Goal: Task Accomplishment & Management: Manage account settings

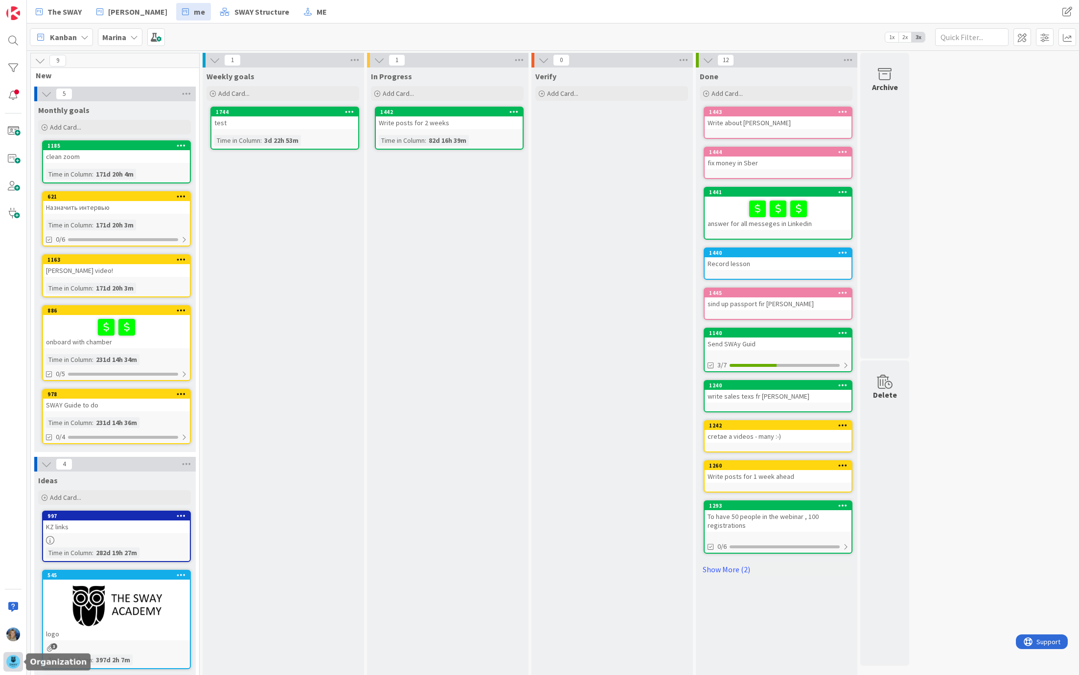
click at [17, 525] on img at bounding box center [13, 662] width 14 height 14
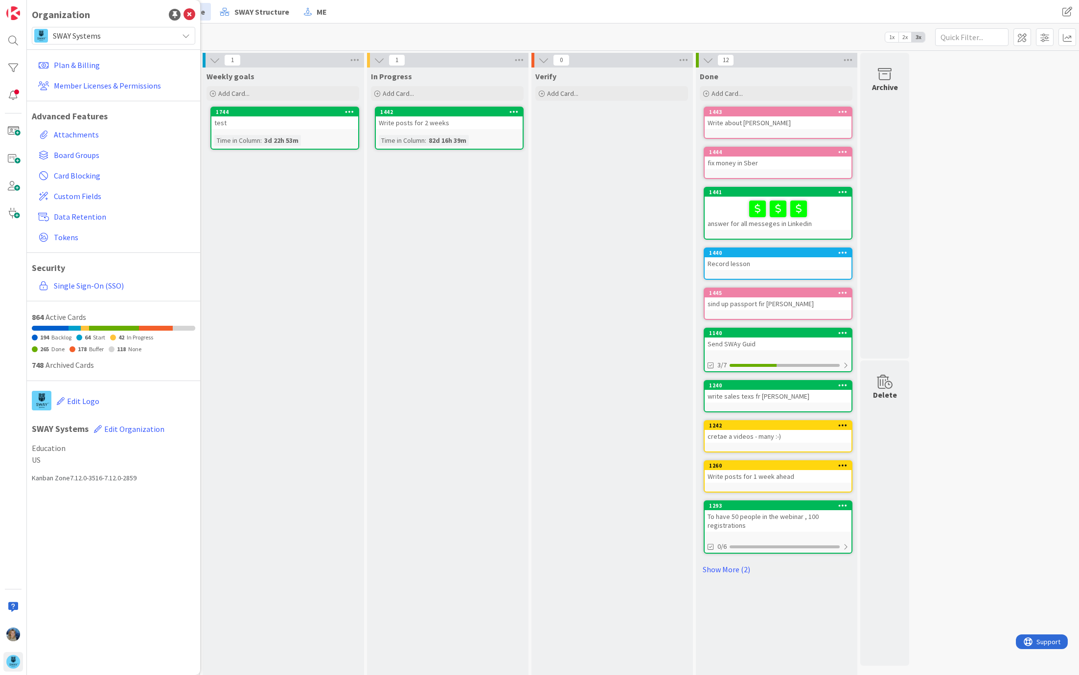
click at [155, 28] on div "SWAY Systems" at bounding box center [113, 36] width 163 height 18
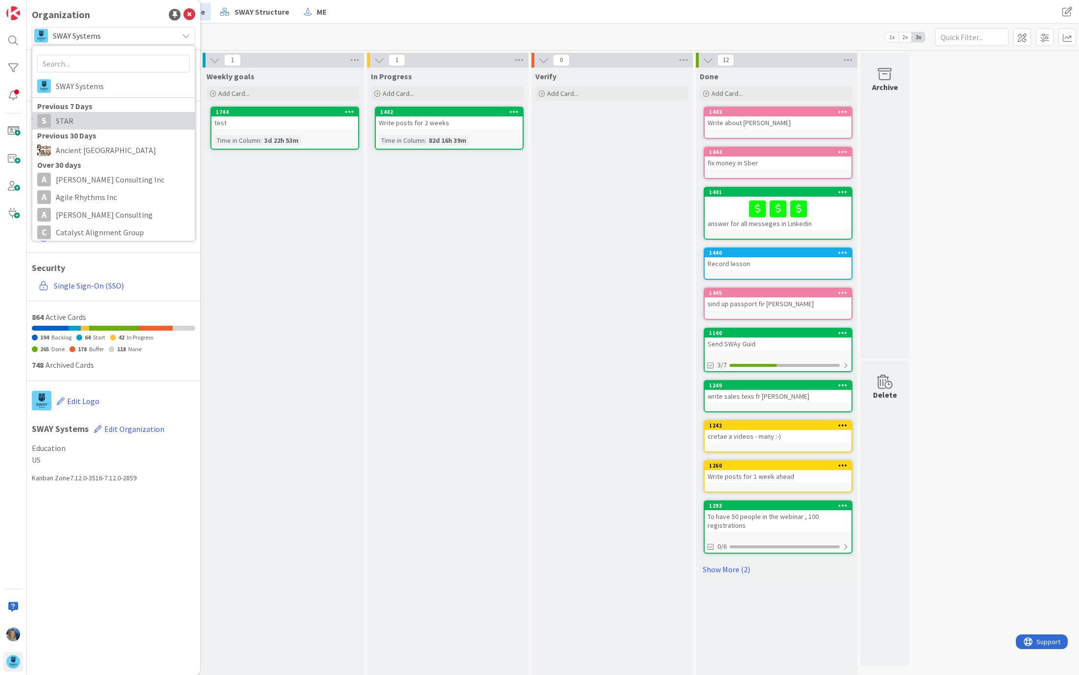
click at [128, 118] on span "STAR" at bounding box center [123, 121] width 134 height 15
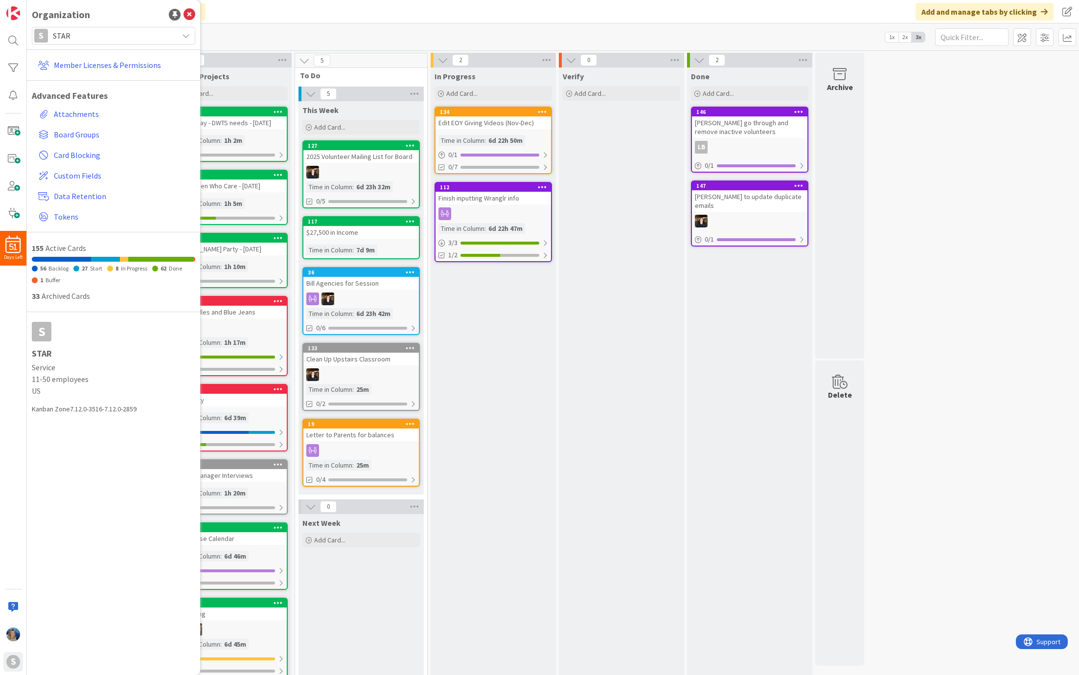
click at [227, 7] on div "Click our logo to show/hide this navigation Add and manage tabs by clicking" at bounding box center [553, 11] width 1052 height 23
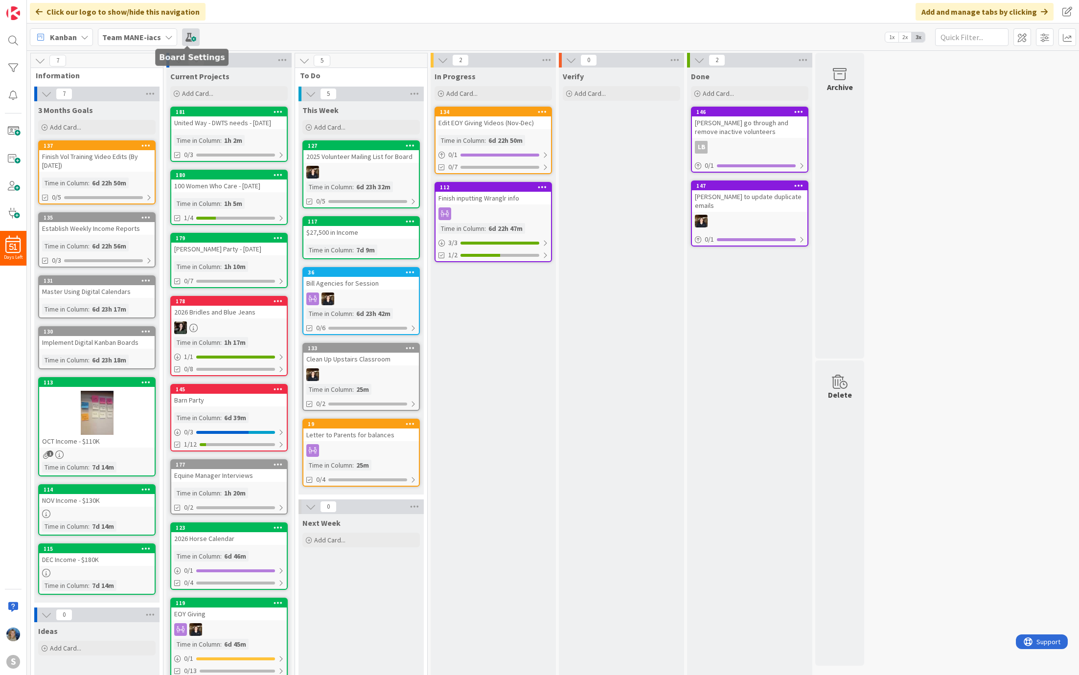
click at [186, 36] on span at bounding box center [191, 37] width 18 height 18
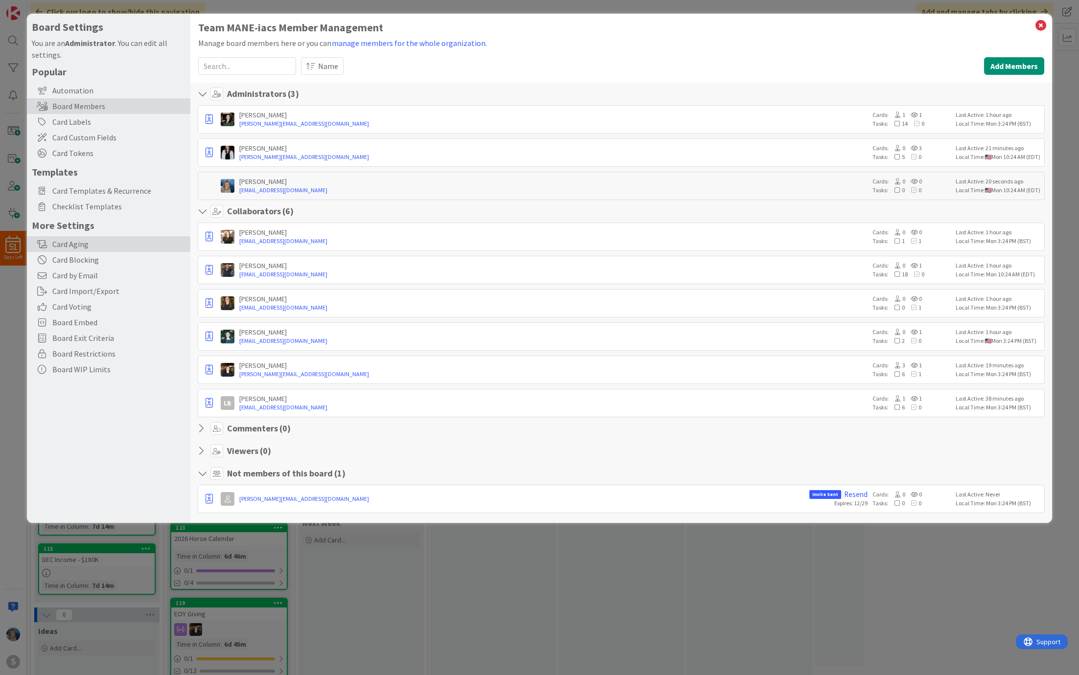
click at [125, 241] on div "Card Aging" at bounding box center [108, 244] width 163 height 16
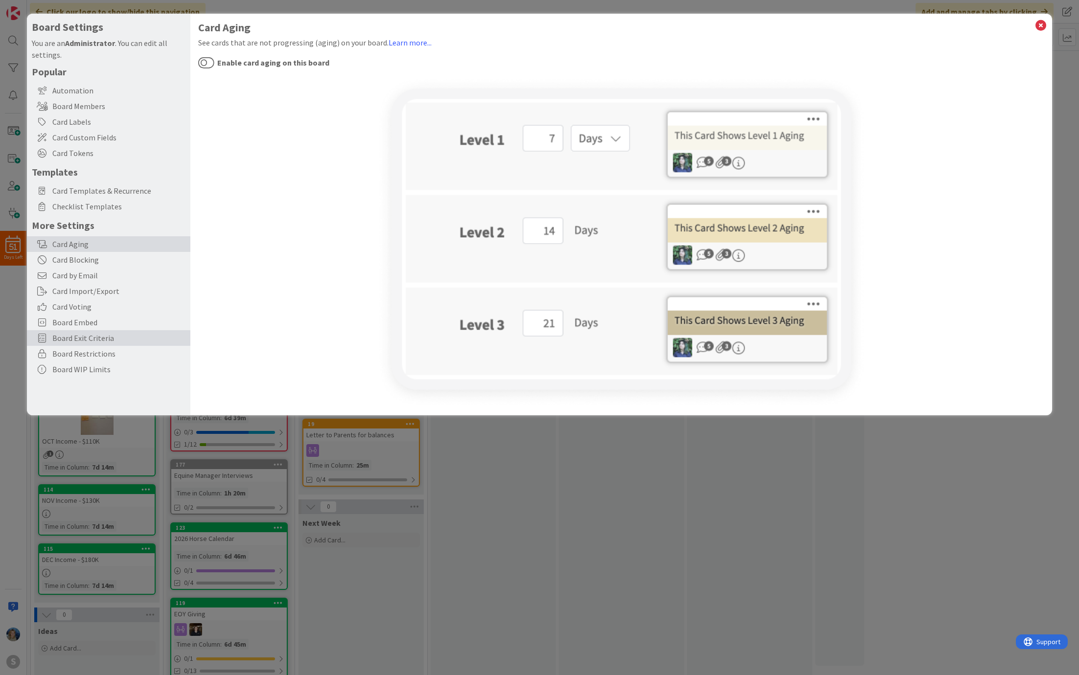
click at [125, 338] on span "Board Exit Criteria" at bounding box center [118, 338] width 133 height 12
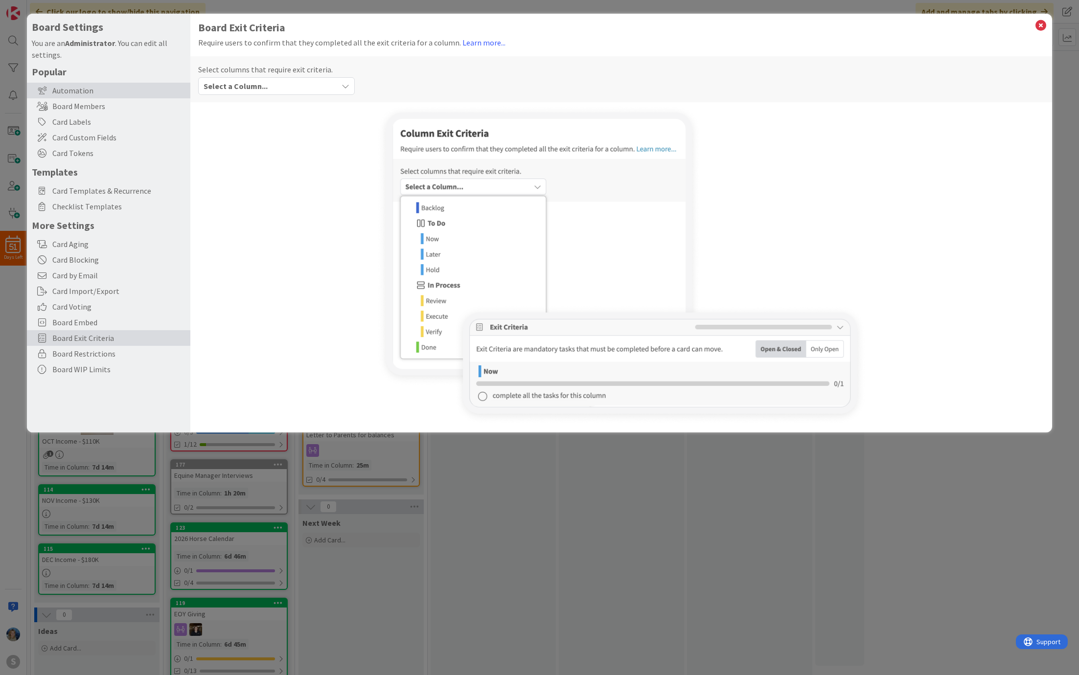
click at [137, 89] on div "Automation" at bounding box center [108, 91] width 163 height 16
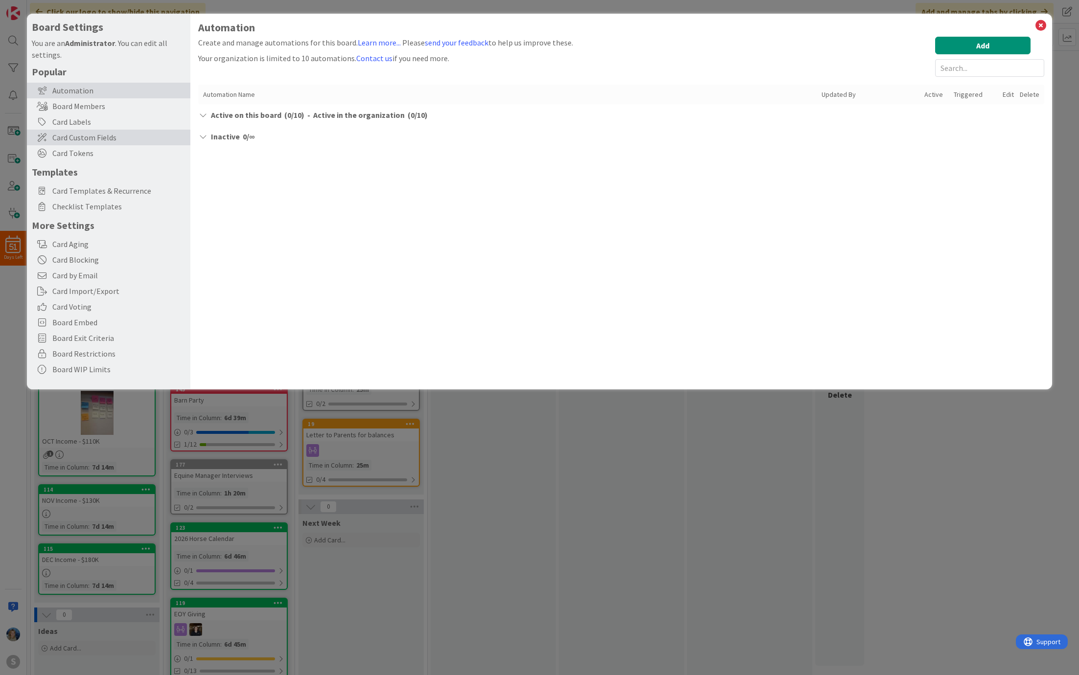
click at [149, 136] on span "Card Custom Fields" at bounding box center [118, 138] width 133 height 12
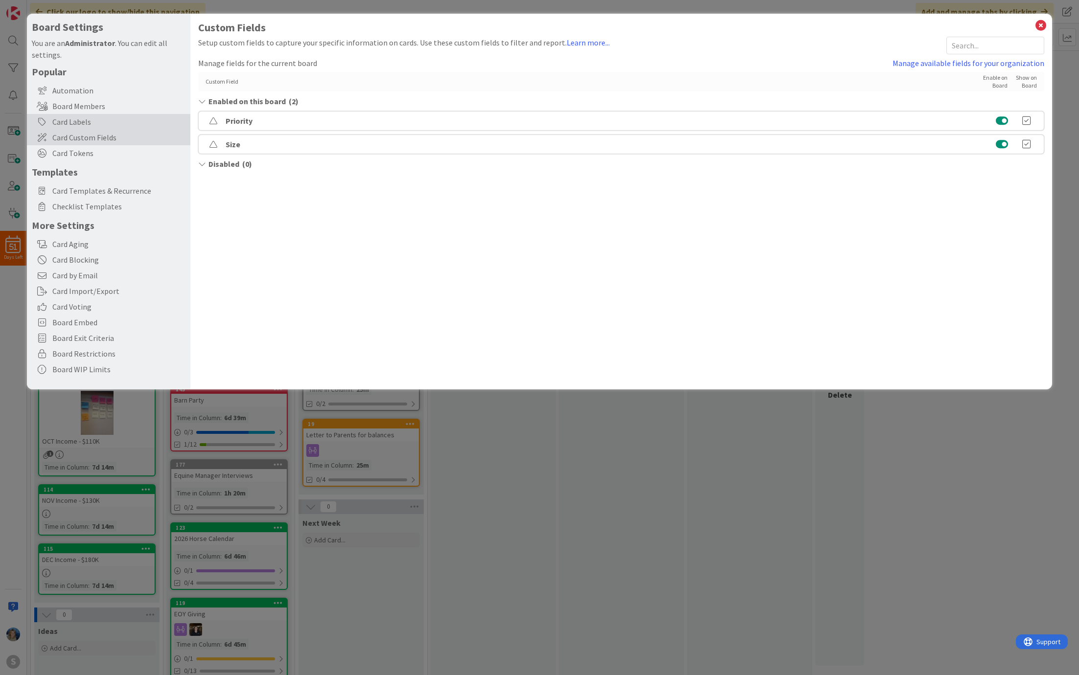
click at [140, 123] on div "Card Labels" at bounding box center [108, 122] width 163 height 16
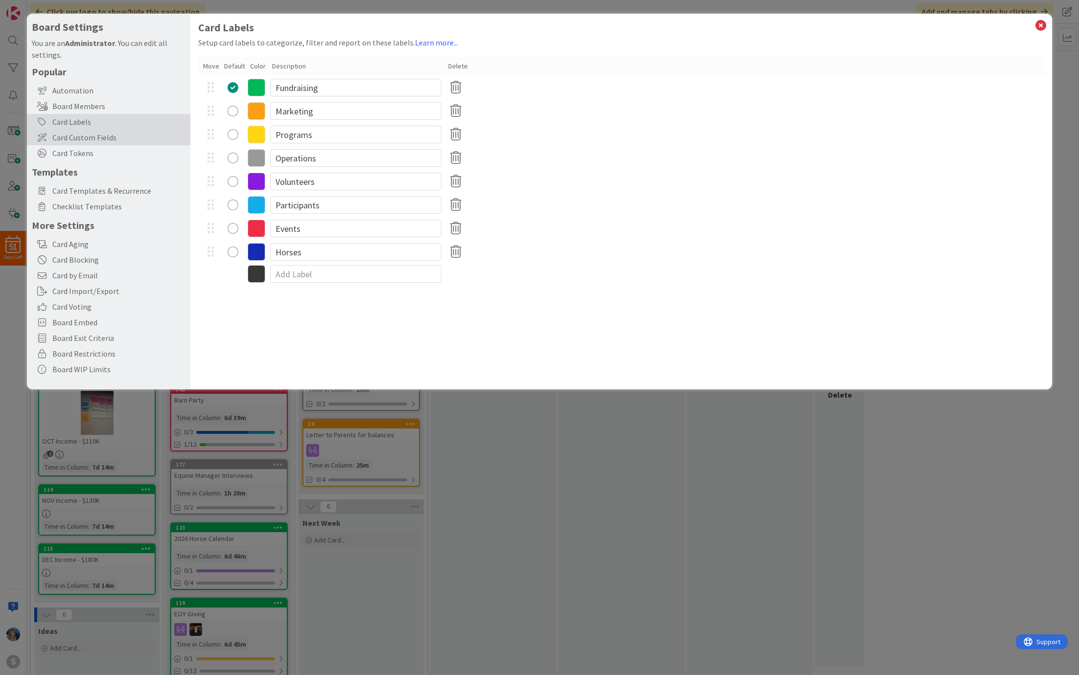
click at [135, 137] on span "Card Custom Fields" at bounding box center [118, 138] width 133 height 12
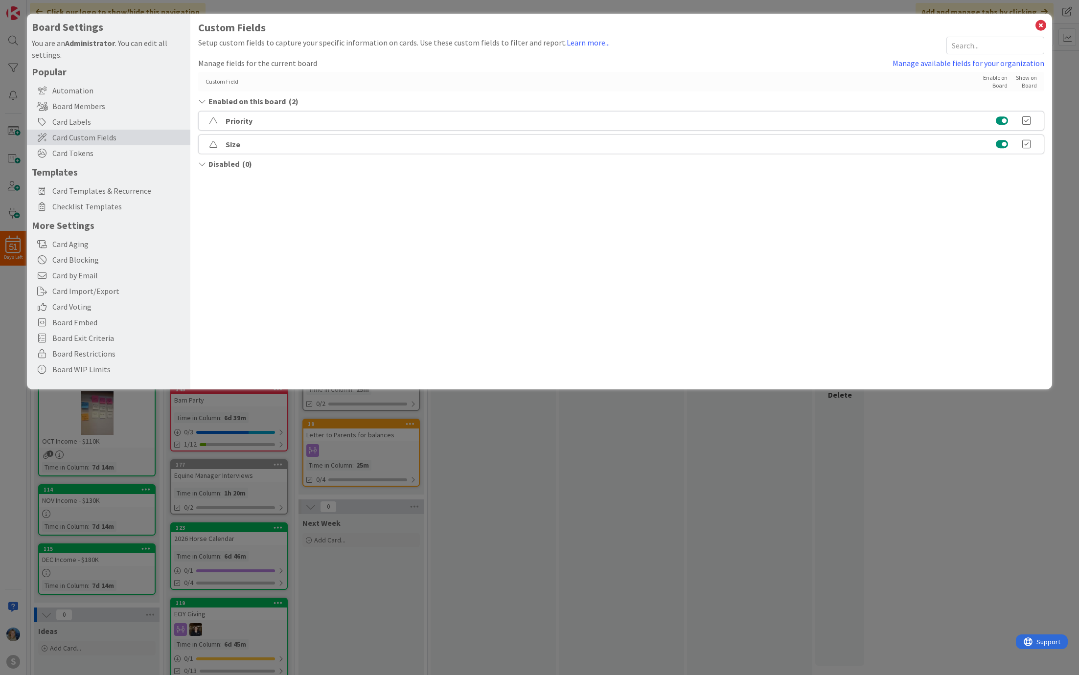
click at [549, 121] on div "Priority" at bounding box center [621, 121] width 846 height 20
click at [696, 59] on link "Manage available fields for your organization" at bounding box center [969, 63] width 152 height 12
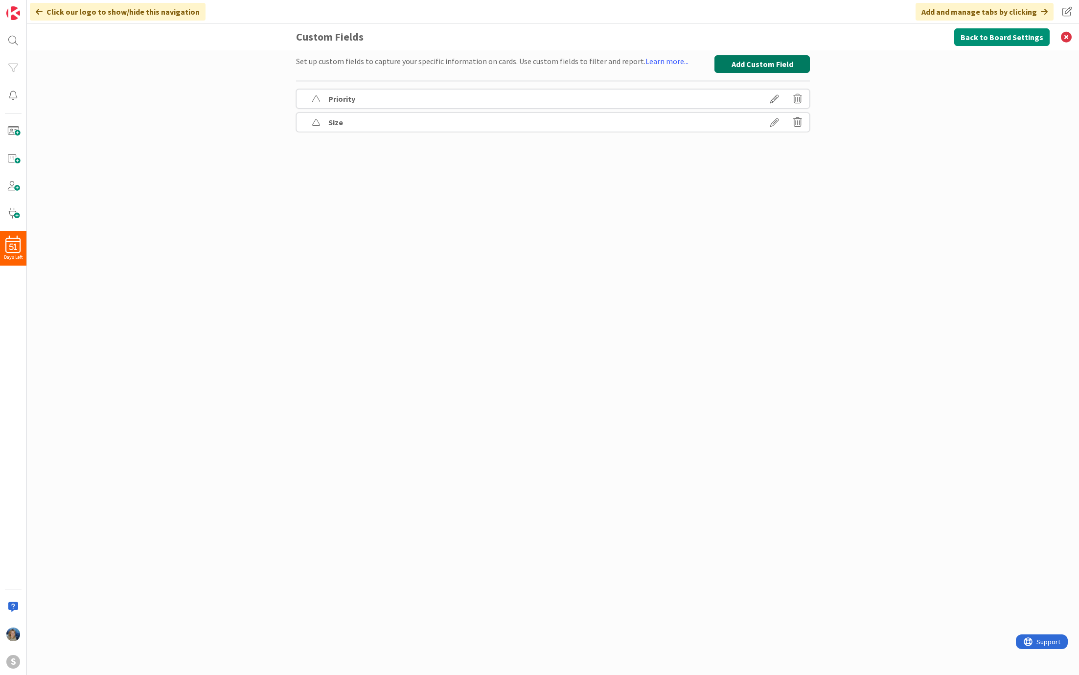
click at [696, 63] on button "Add Custom Field" at bounding box center [761, 64] width 95 height 18
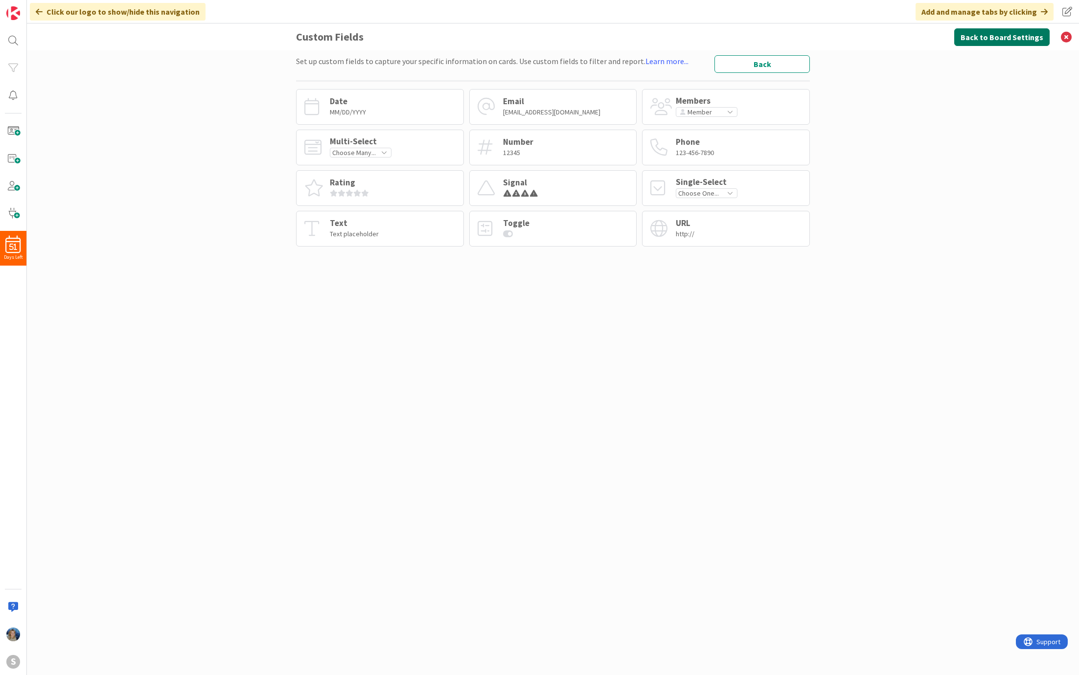
click at [696, 40] on button "Back to Board Settings" at bounding box center [1001, 37] width 95 height 18
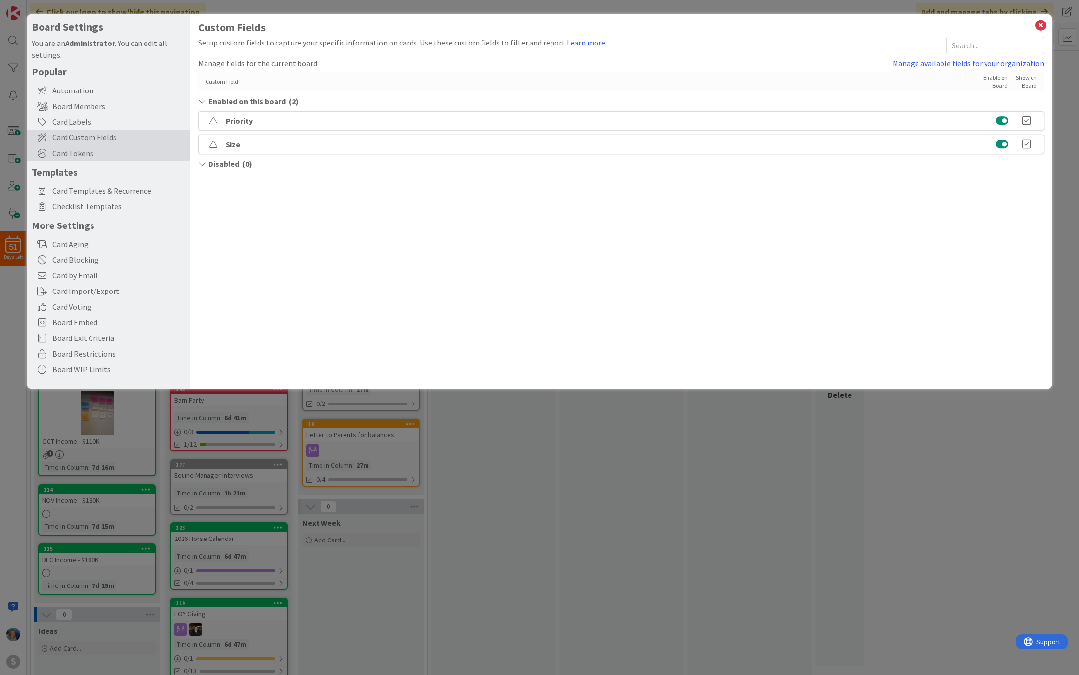
click at [128, 151] on span "Card Tokens" at bounding box center [118, 153] width 133 height 12
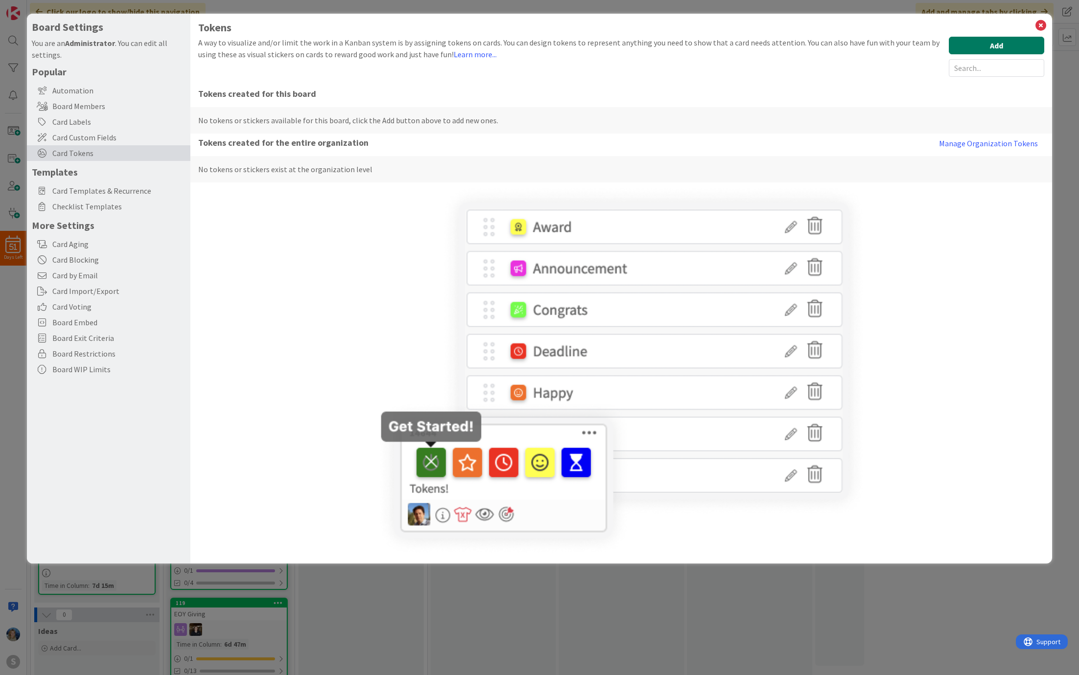
click at [696, 42] on button "Add" at bounding box center [996, 46] width 95 height 18
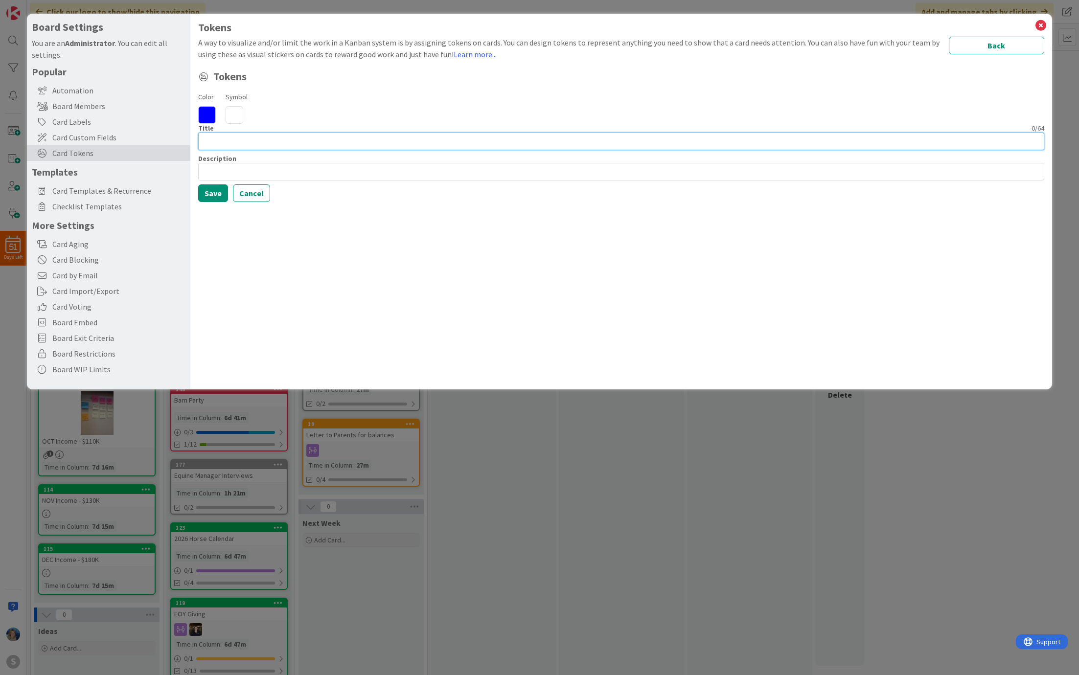
click at [228, 143] on input at bounding box center [621, 142] width 846 height 18
click at [208, 113] on icon at bounding box center [207, 115] width 18 height 18
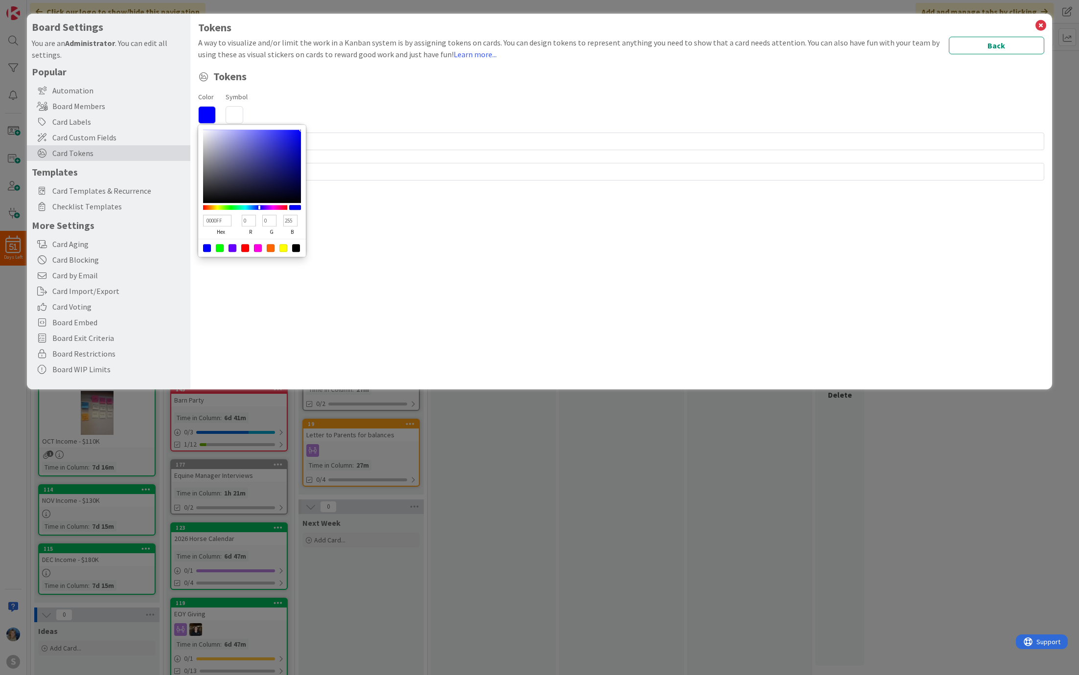
click at [217, 247] on div at bounding box center [220, 248] width 8 height 8
type input "00FF00"
type input "255"
type input "0"
click at [342, 59] on div "A way to visualize and/or limit the work in a Kanban system is by assigning tok…" at bounding box center [571, 48] width 746 height 23
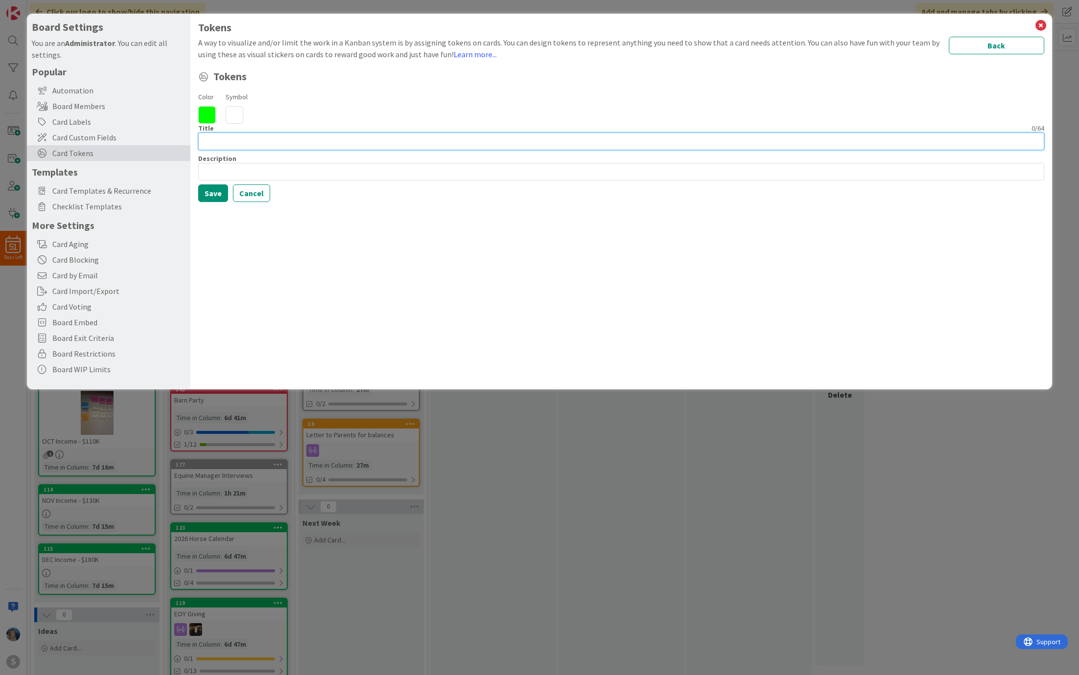
click at [264, 140] on input at bounding box center [621, 142] width 846 height 18
click at [265, 141] on input "Importance" at bounding box center [621, 142] width 846 height 18
click at [256, 141] on input "Importance" at bounding box center [621, 142] width 846 height 18
type input "Importance"
click at [235, 115] on icon at bounding box center [235, 115] width 18 height 18
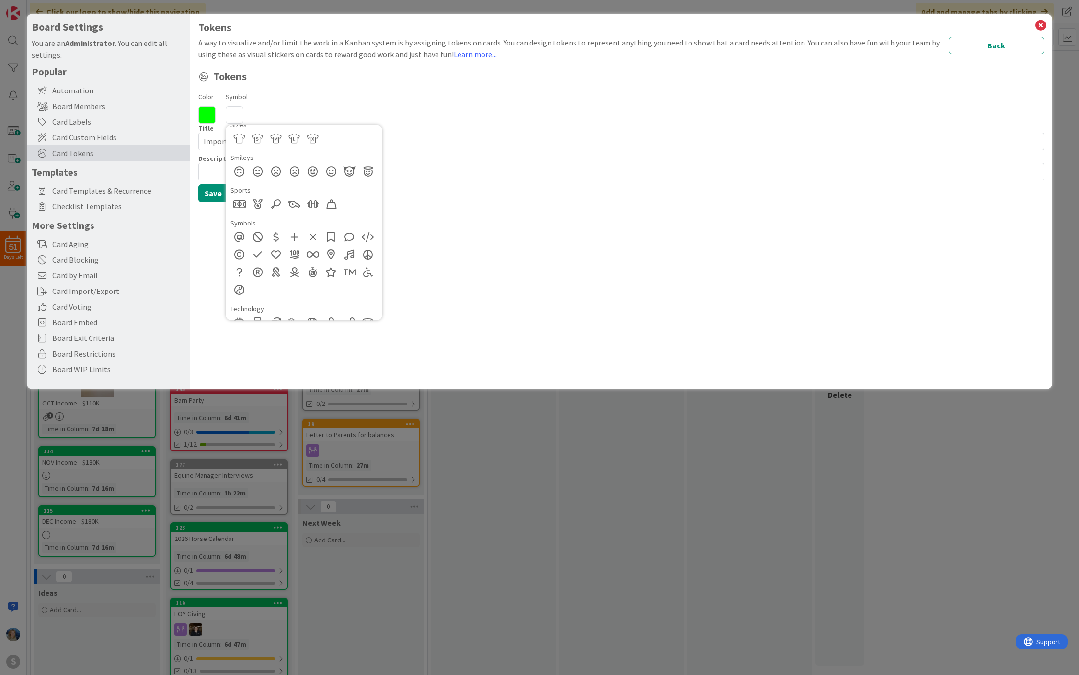
scroll to position [650, 0]
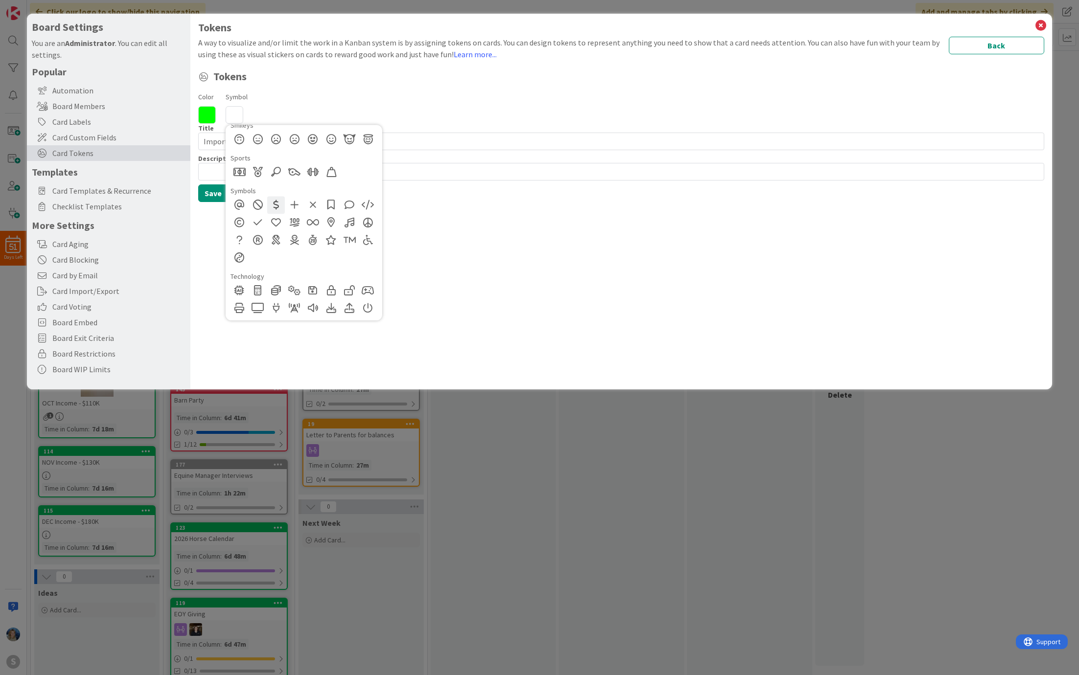
click at [277, 203] on div at bounding box center [276, 205] width 18 height 18
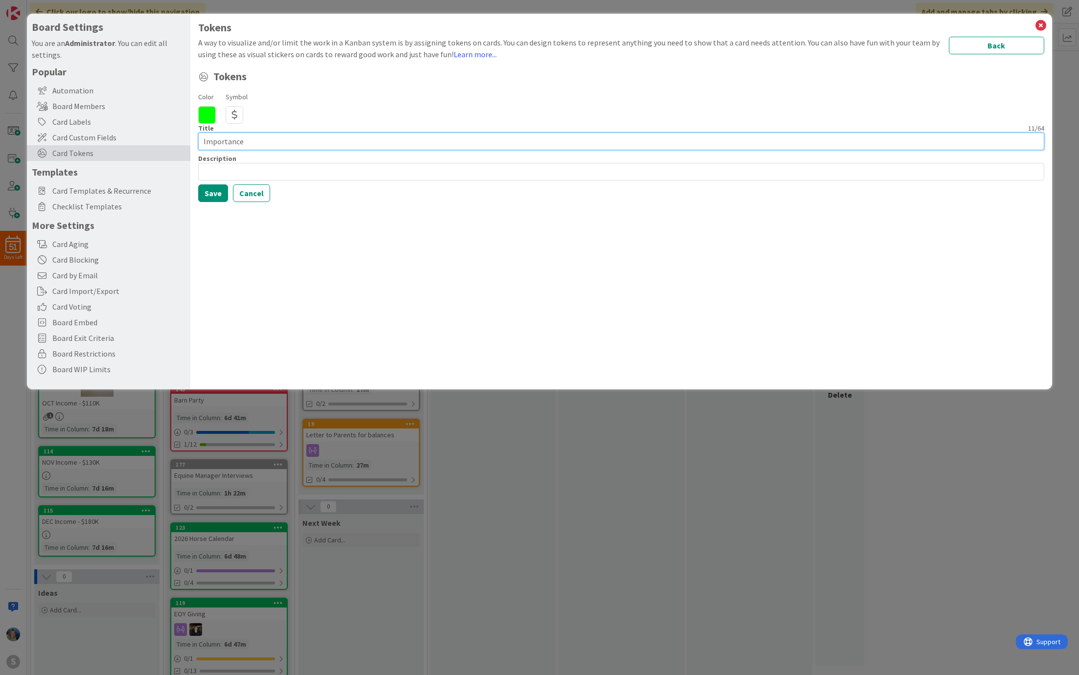
click at [254, 144] on input "Importance" at bounding box center [621, 142] width 846 height 18
click at [216, 193] on button "Save" at bounding box center [213, 193] width 30 height 18
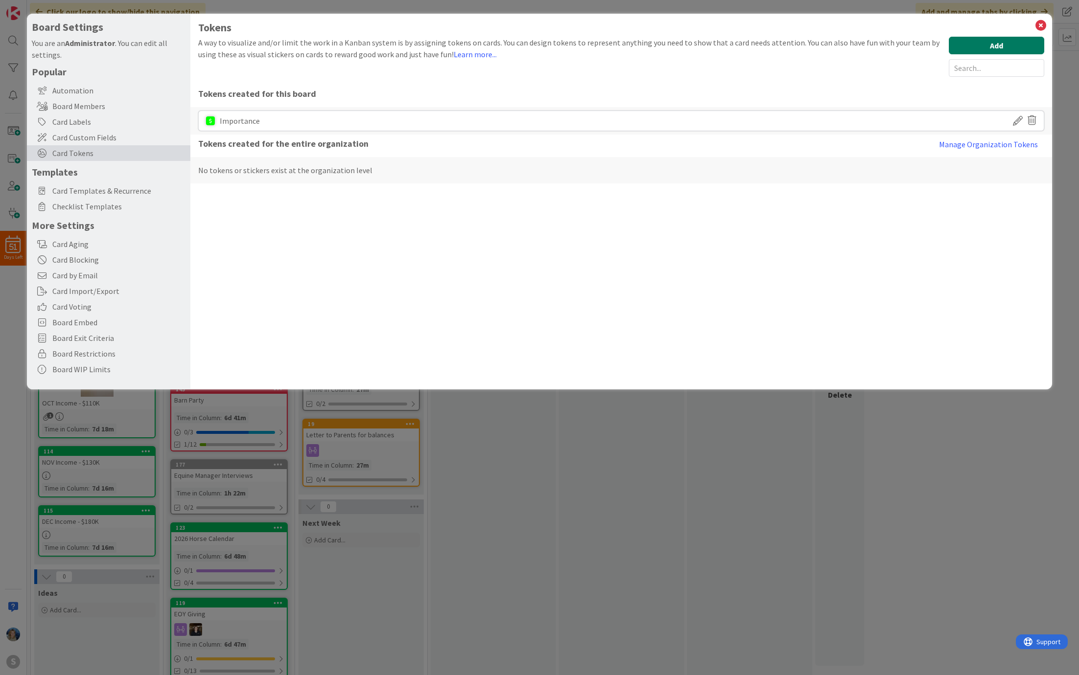
click at [696, 46] on button "Add" at bounding box center [996, 46] width 95 height 18
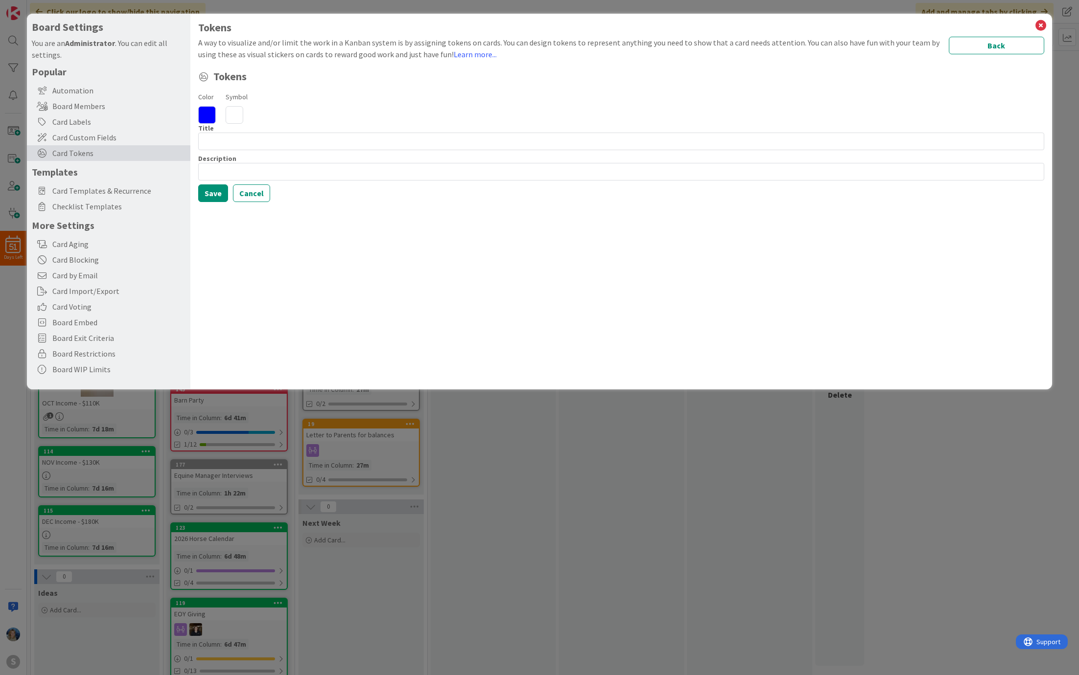
click at [205, 112] on icon at bounding box center [207, 115] width 18 height 18
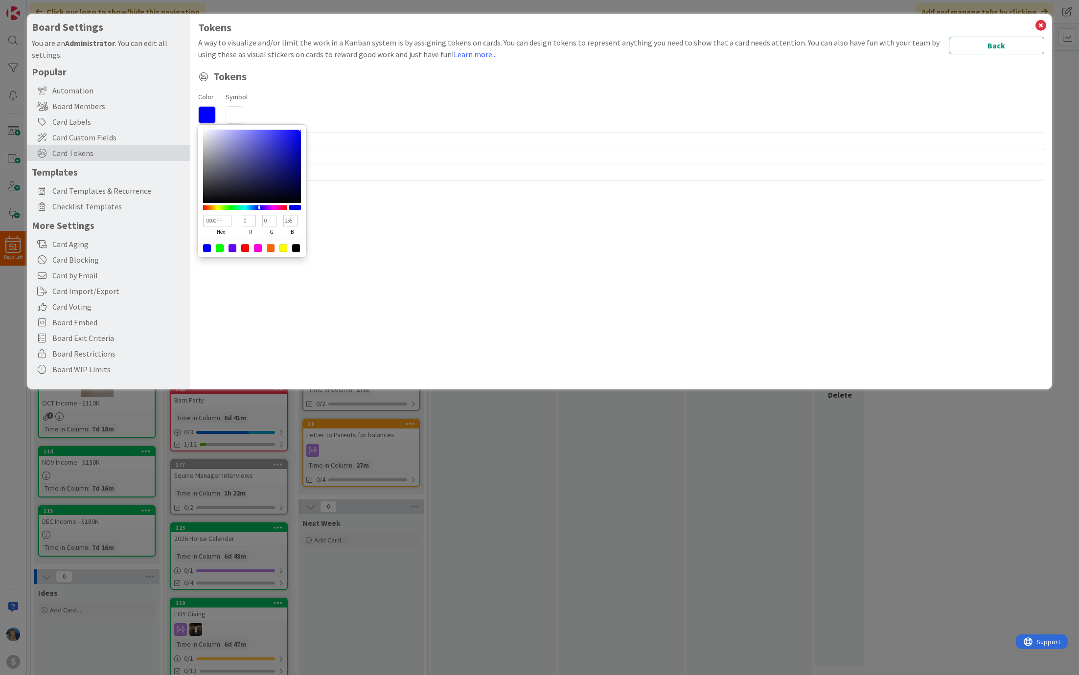
click at [271, 248] on div at bounding box center [271, 248] width 8 height 8
type input "FF6600"
type input "255"
type input "102"
type input "0"
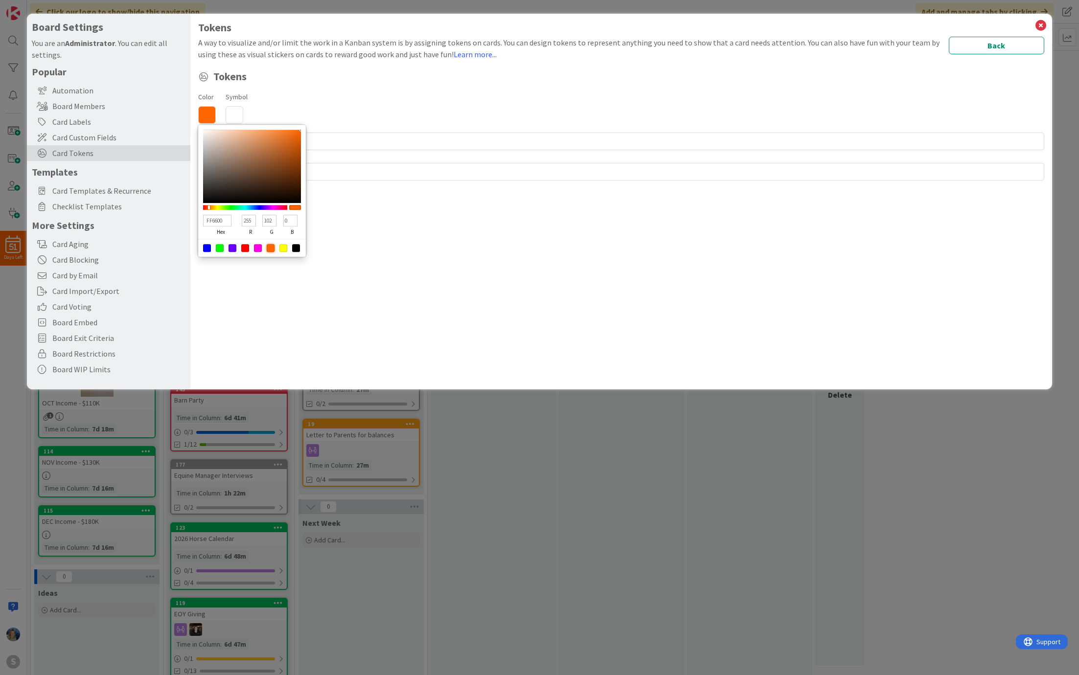
click at [235, 109] on icon at bounding box center [235, 115] width 18 height 18
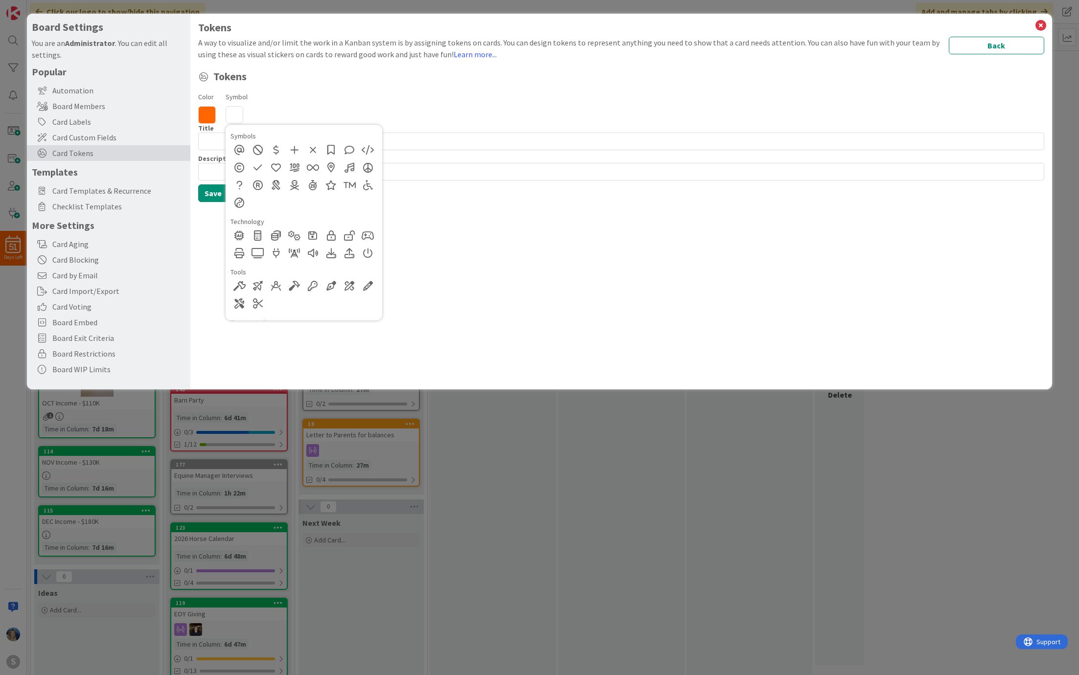
scroll to position [752, 0]
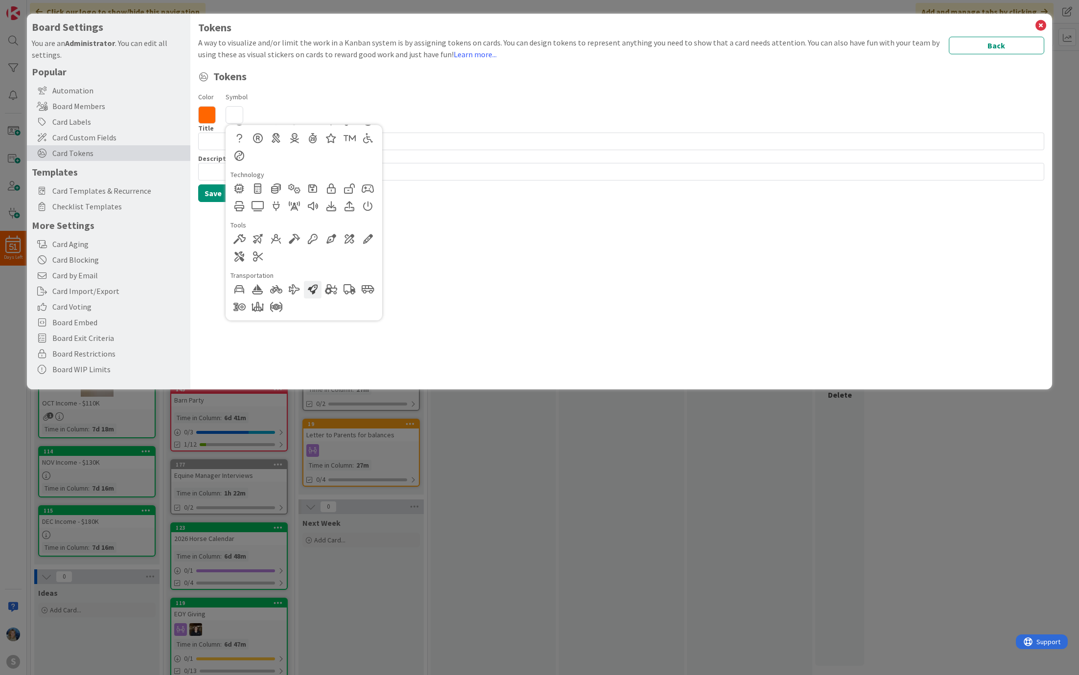
click at [314, 292] on div at bounding box center [313, 290] width 18 height 18
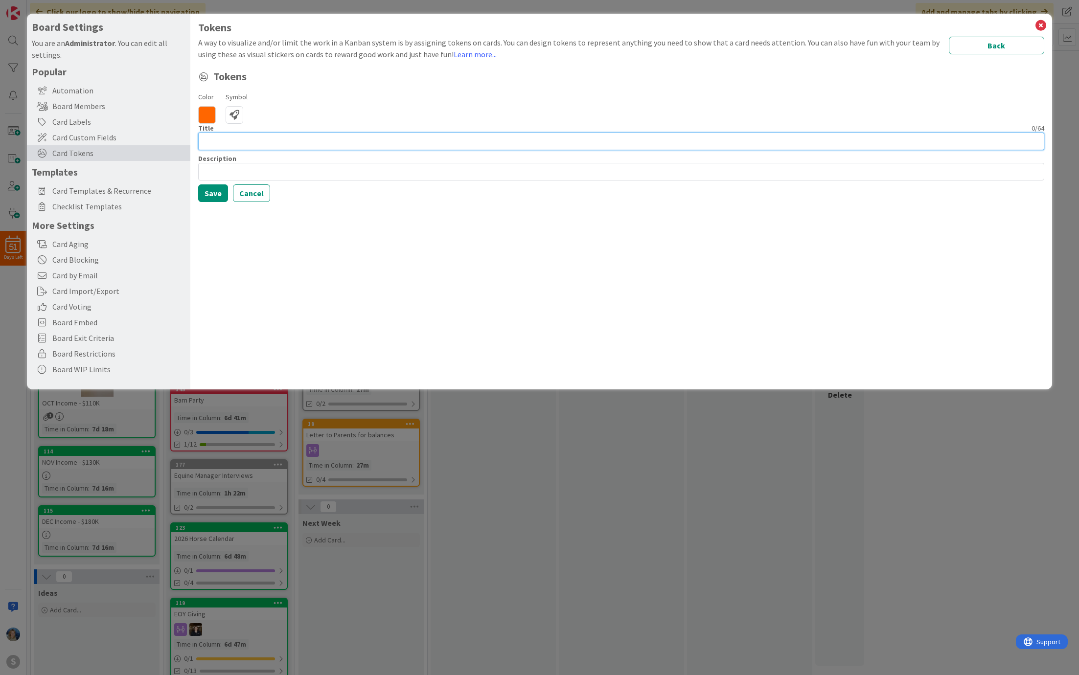
click at [261, 143] on input at bounding box center [621, 142] width 846 height 18
type input "H"
type input "We need it ASAP"
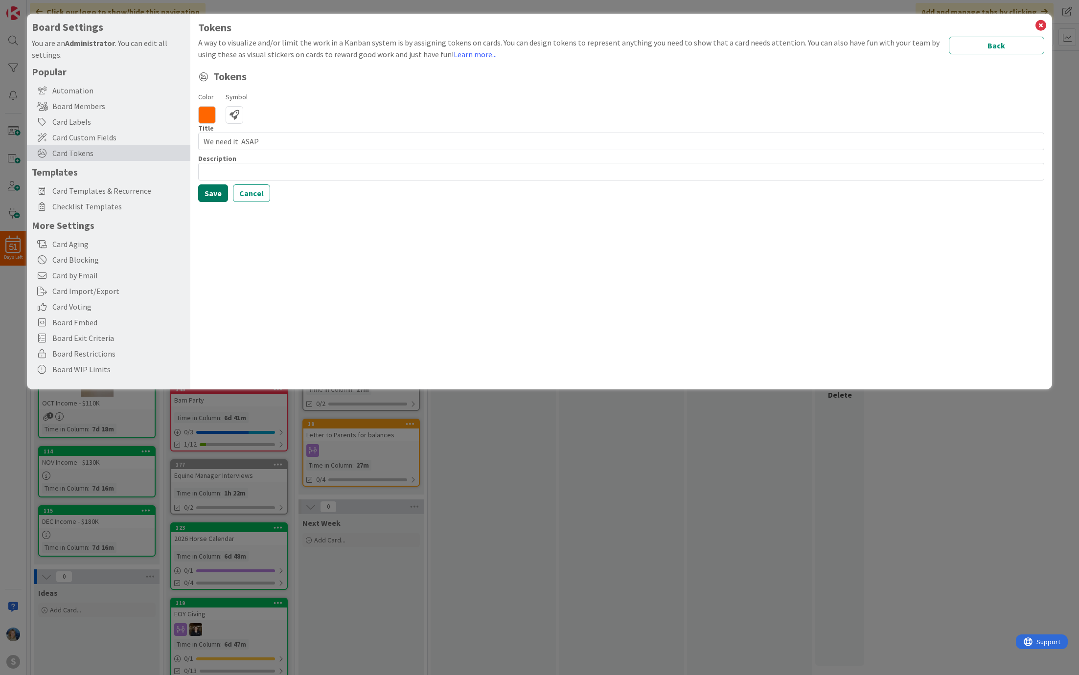
click at [211, 193] on button "Save" at bounding box center [213, 193] width 30 height 18
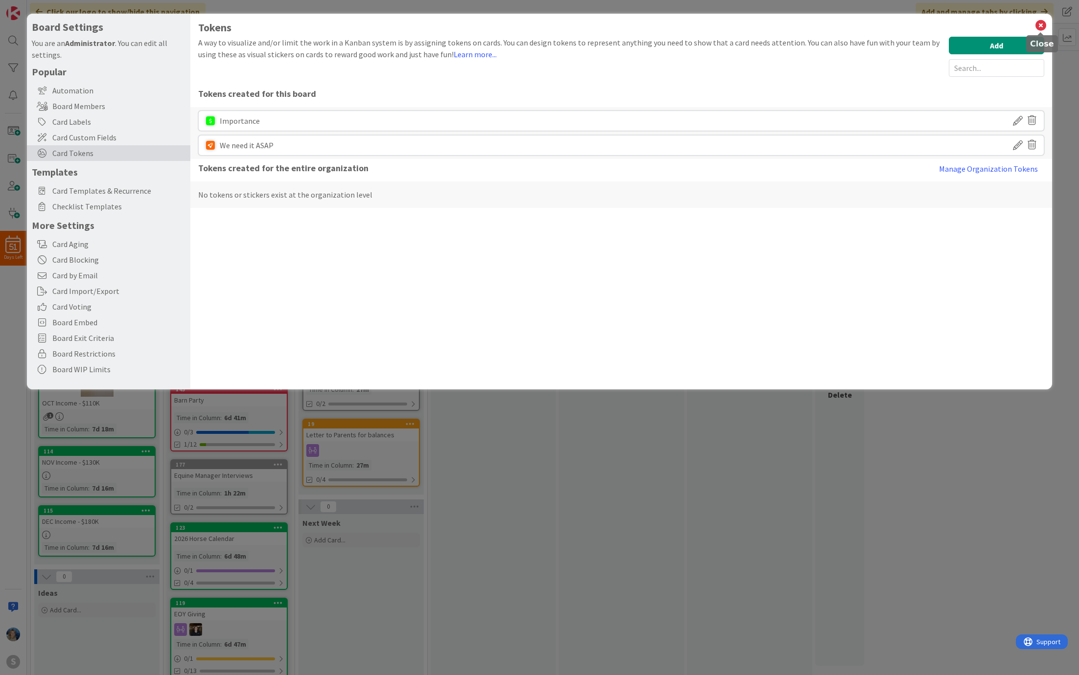
click at [696, 23] on icon at bounding box center [1040, 26] width 13 height 14
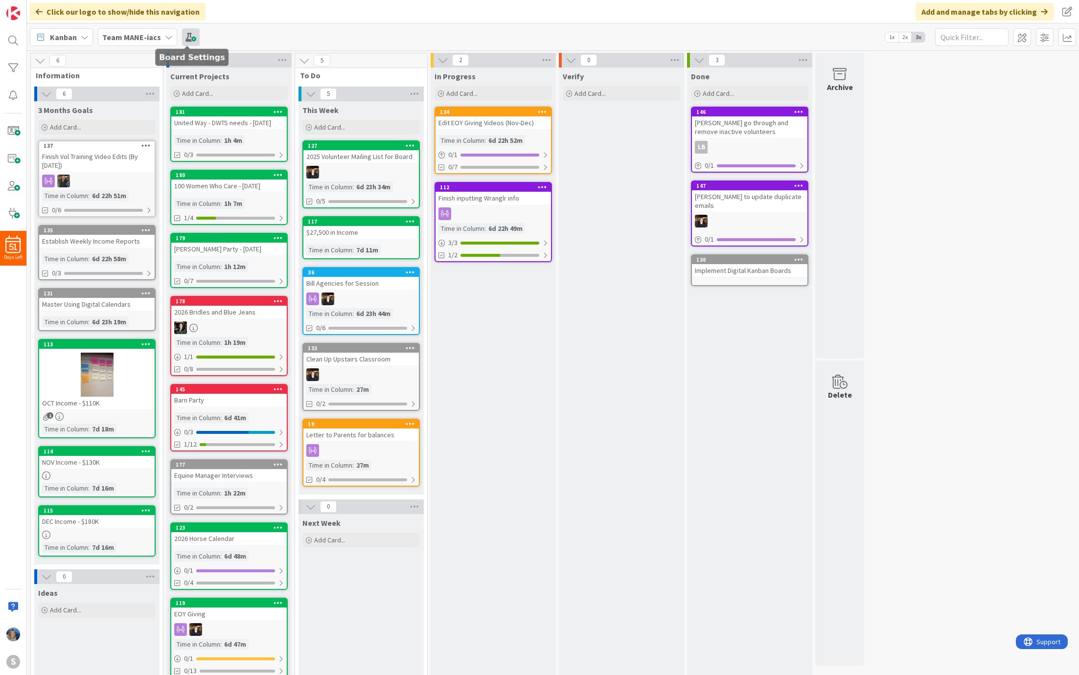
click at [186, 35] on span at bounding box center [191, 37] width 18 height 18
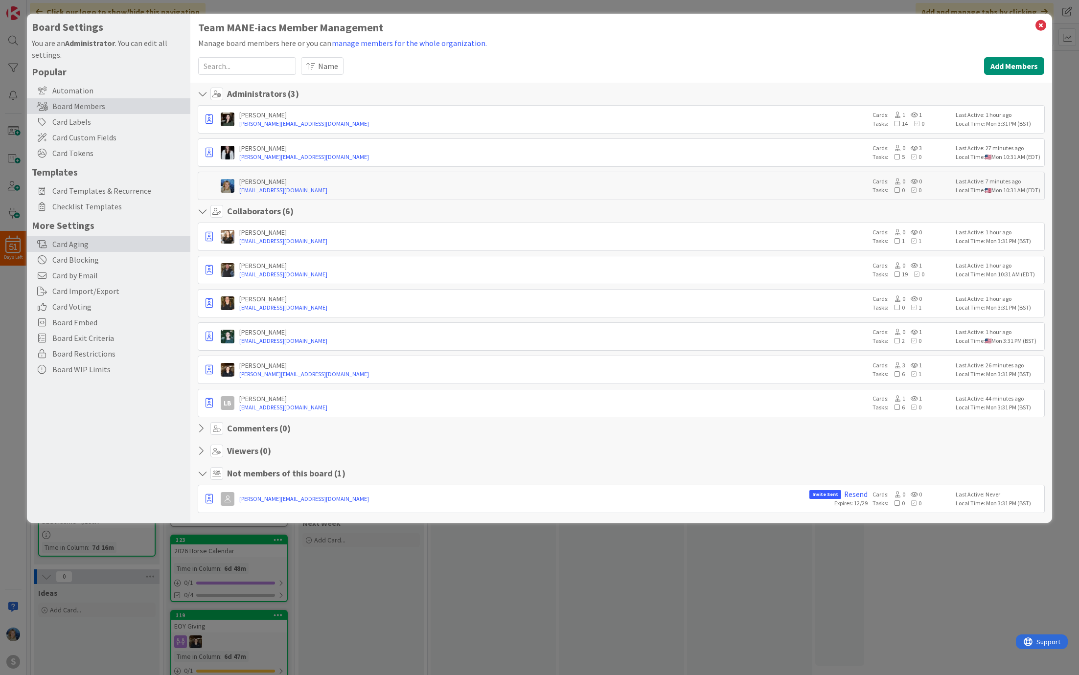
click at [87, 244] on div "Card Aging" at bounding box center [108, 244] width 163 height 16
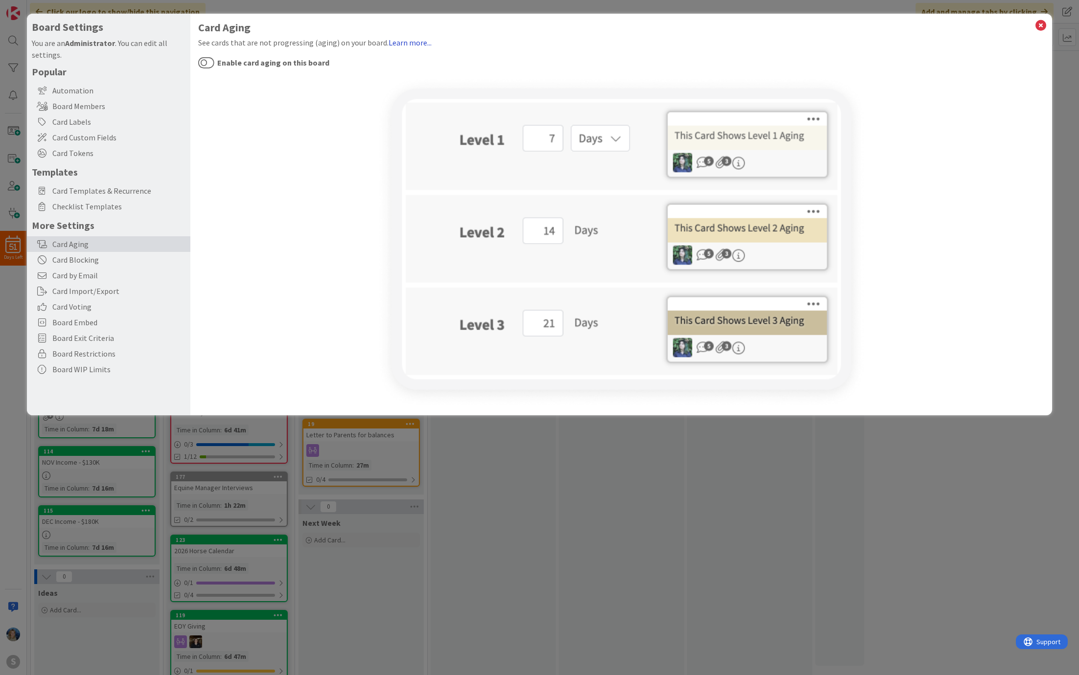
click at [402, 42] on link "Learn more..." at bounding box center [410, 43] width 43 height 10
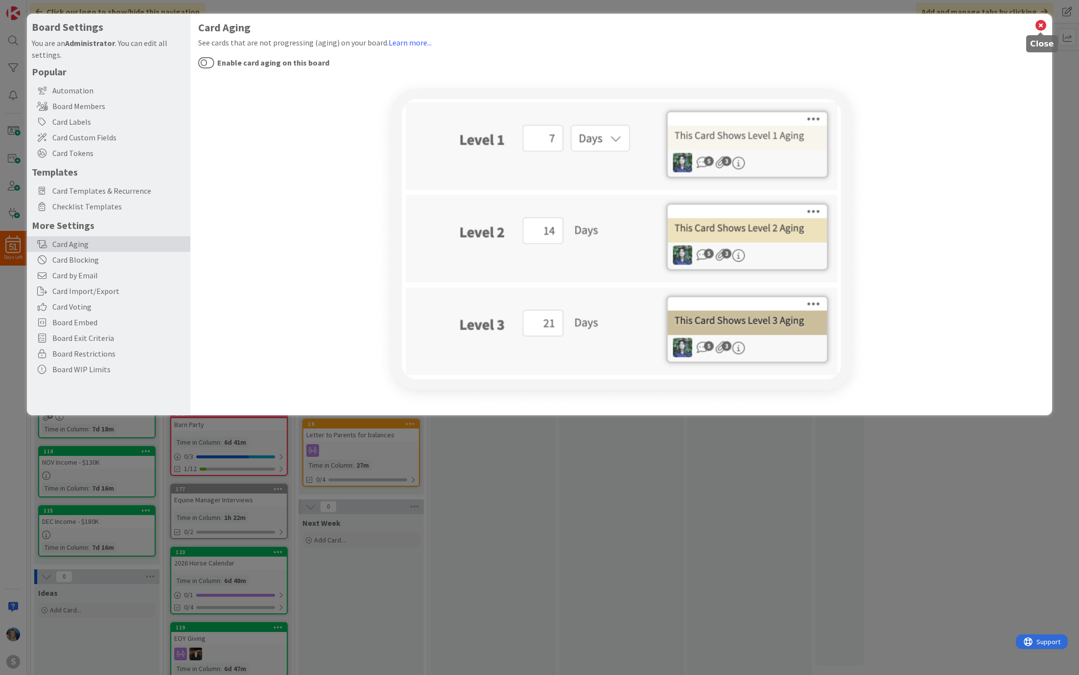
click at [696, 23] on icon at bounding box center [1040, 26] width 13 height 14
